Goal: Task Accomplishment & Management: Manage account settings

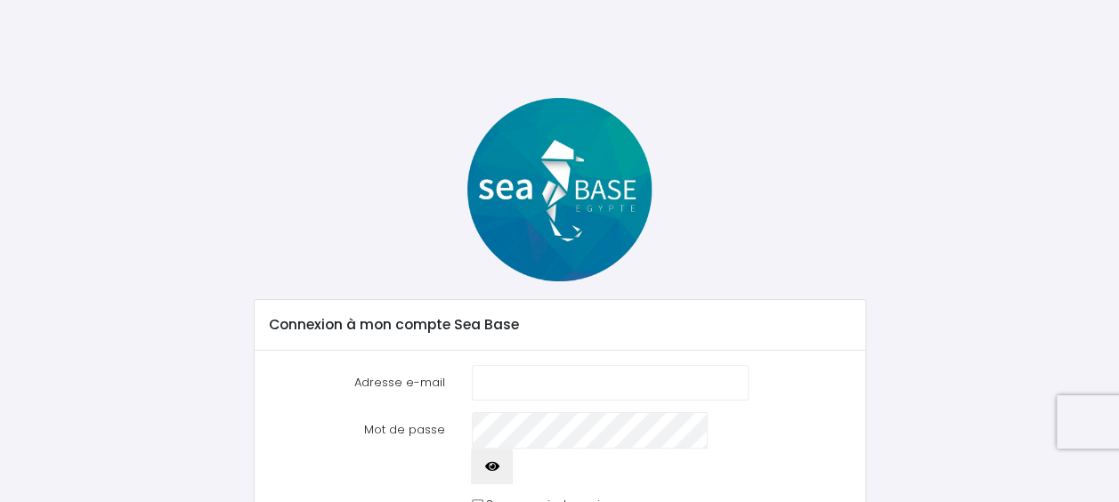
scroll to position [99, 0]
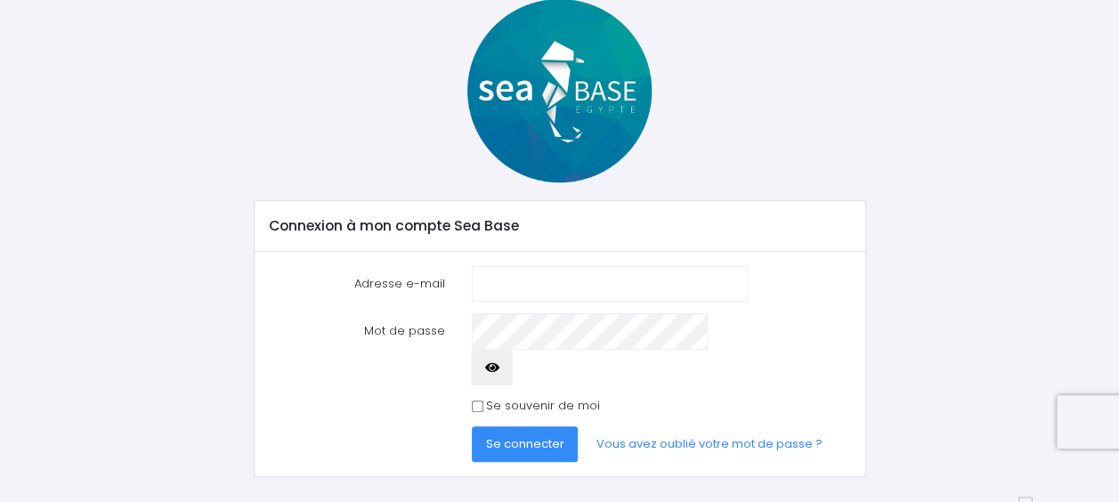
type input "[EMAIL_ADDRESS][DOMAIN_NAME]"
click at [479, 397] on div "Se souvenir de moi" at bounding box center [611, 406] width 278 height 18
click at [472, 401] on input "Se souvenir de moi" at bounding box center [478, 407] width 12 height 12
checkbox input "true"
click at [517, 435] on span "Se connecter" at bounding box center [525, 443] width 78 height 17
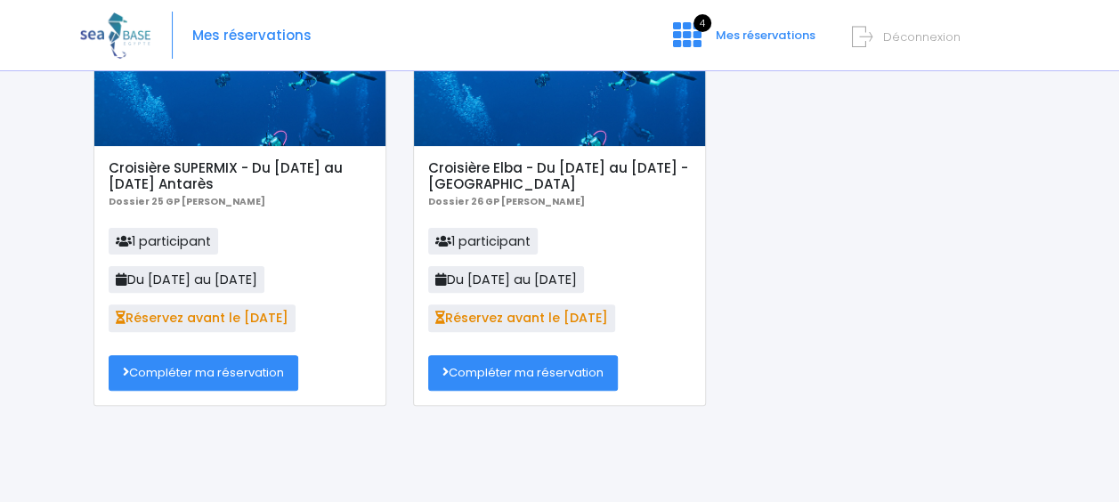
scroll to position [152, 0]
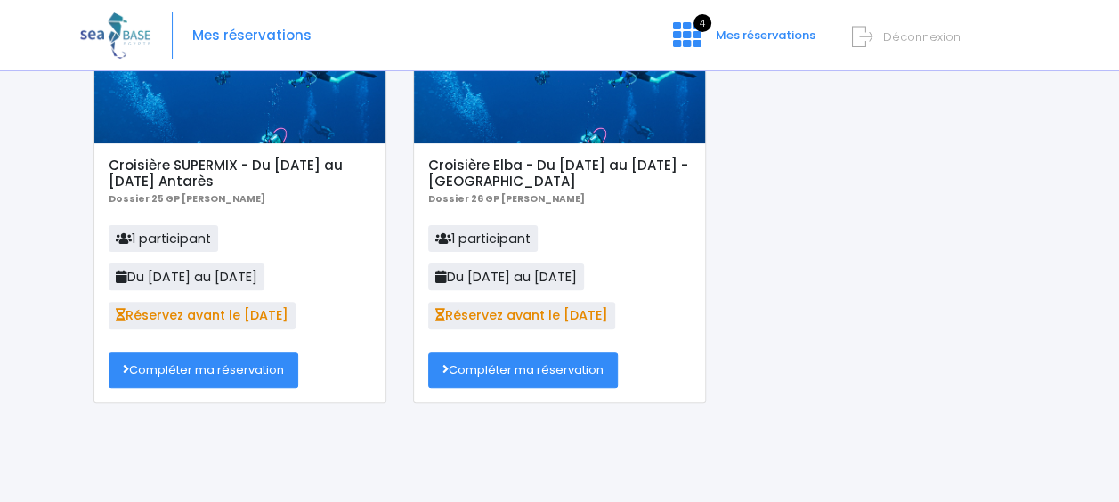
click at [558, 372] on link "Compléter ma réservation" at bounding box center [523, 371] width 190 height 36
click at [502, 378] on link "Compléter ma réservation" at bounding box center [523, 371] width 190 height 36
click at [243, 381] on link "Compléter ma réservation" at bounding box center [204, 371] width 190 height 36
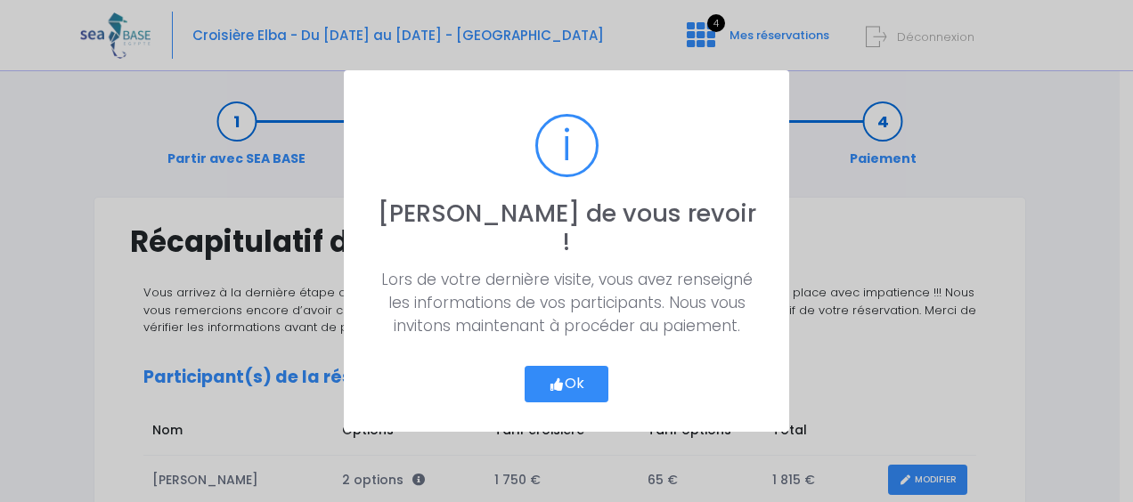
click at [581, 367] on button "Ok" at bounding box center [567, 384] width 84 height 37
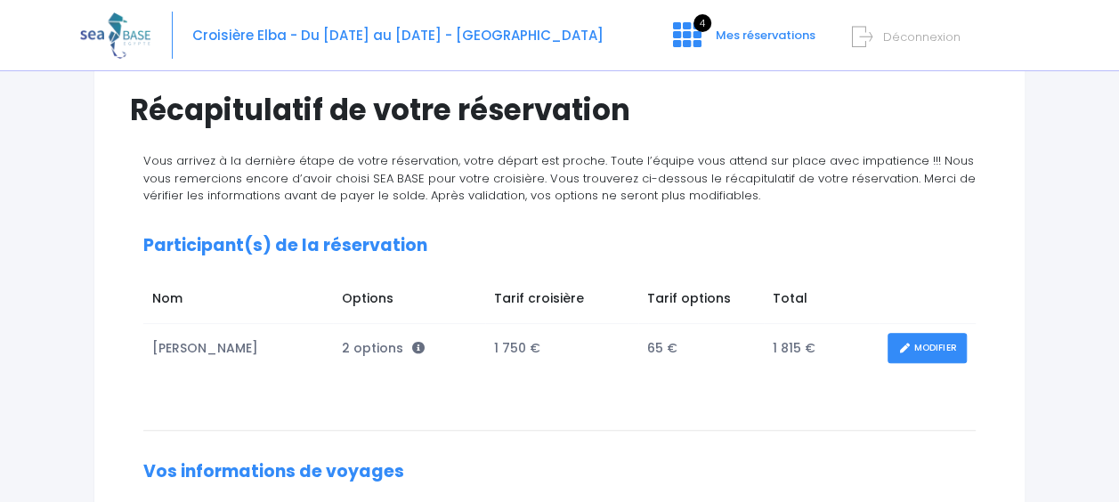
scroll to position [131, 0]
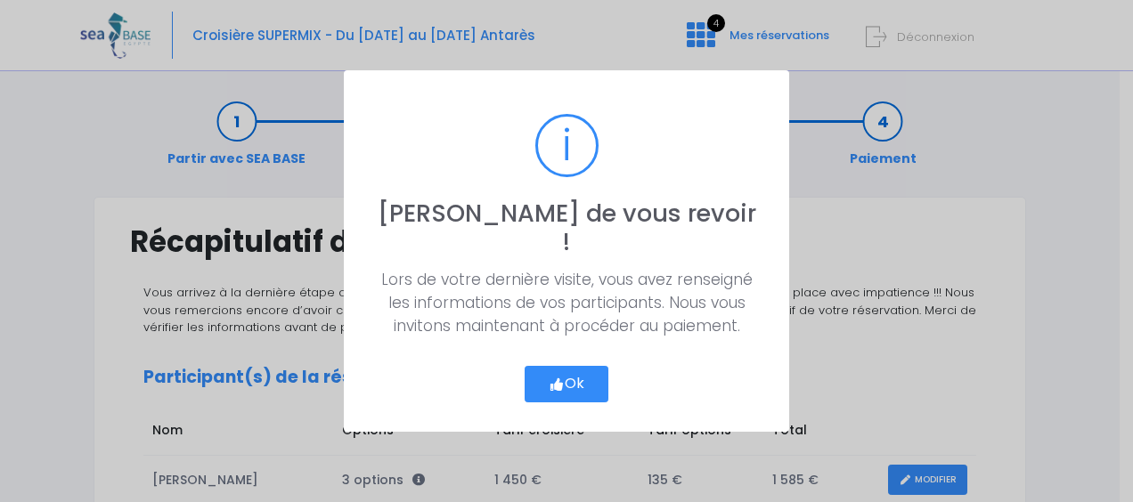
click at [575, 366] on button "Ok" at bounding box center [567, 384] width 84 height 37
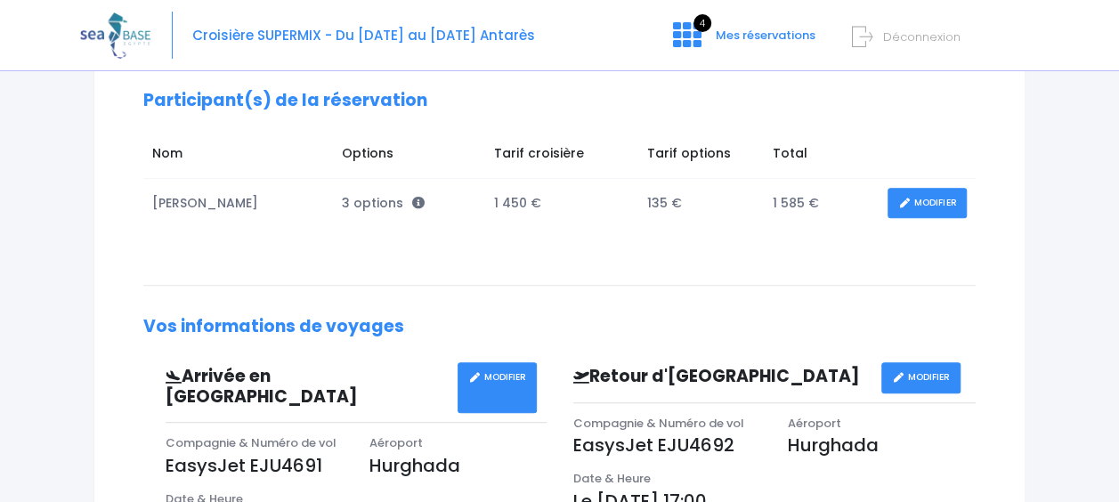
scroll to position [254, 0]
